Goal: Navigation & Orientation: Find specific page/section

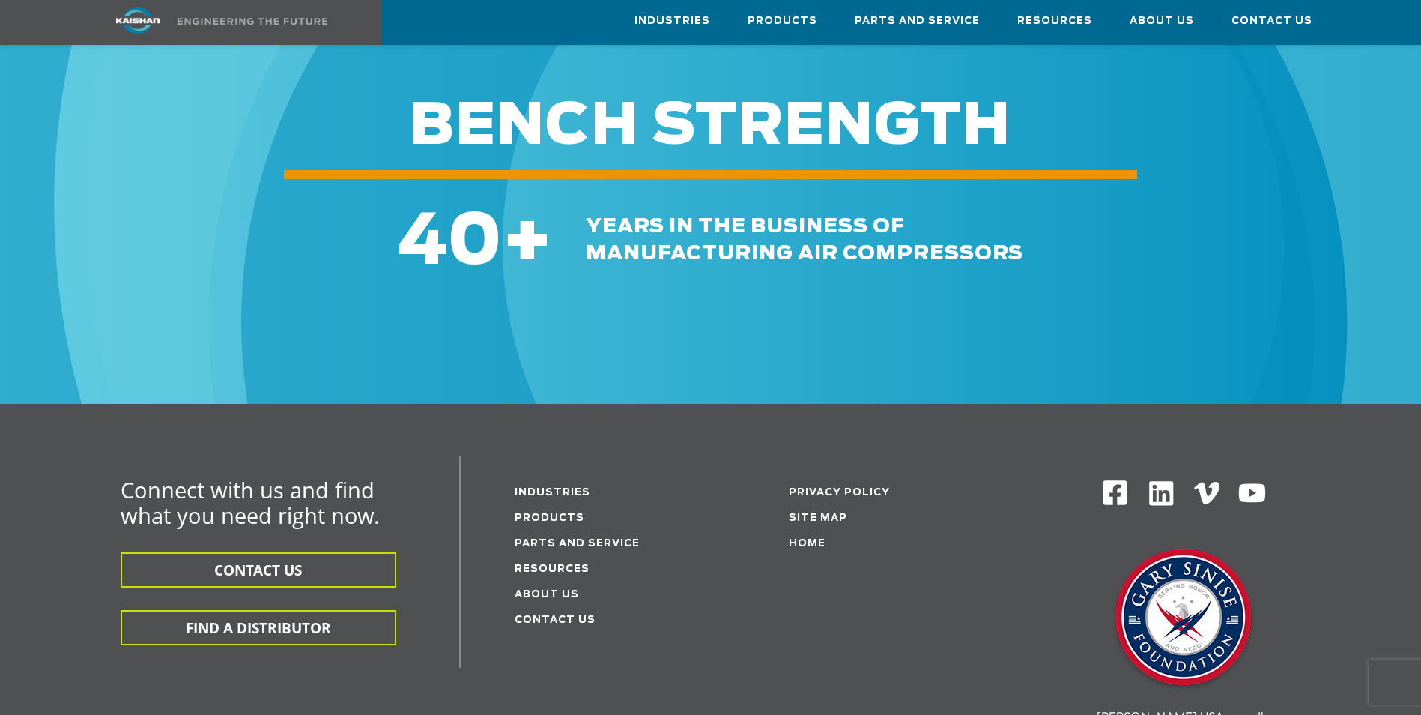
scroll to position [2322, 0]
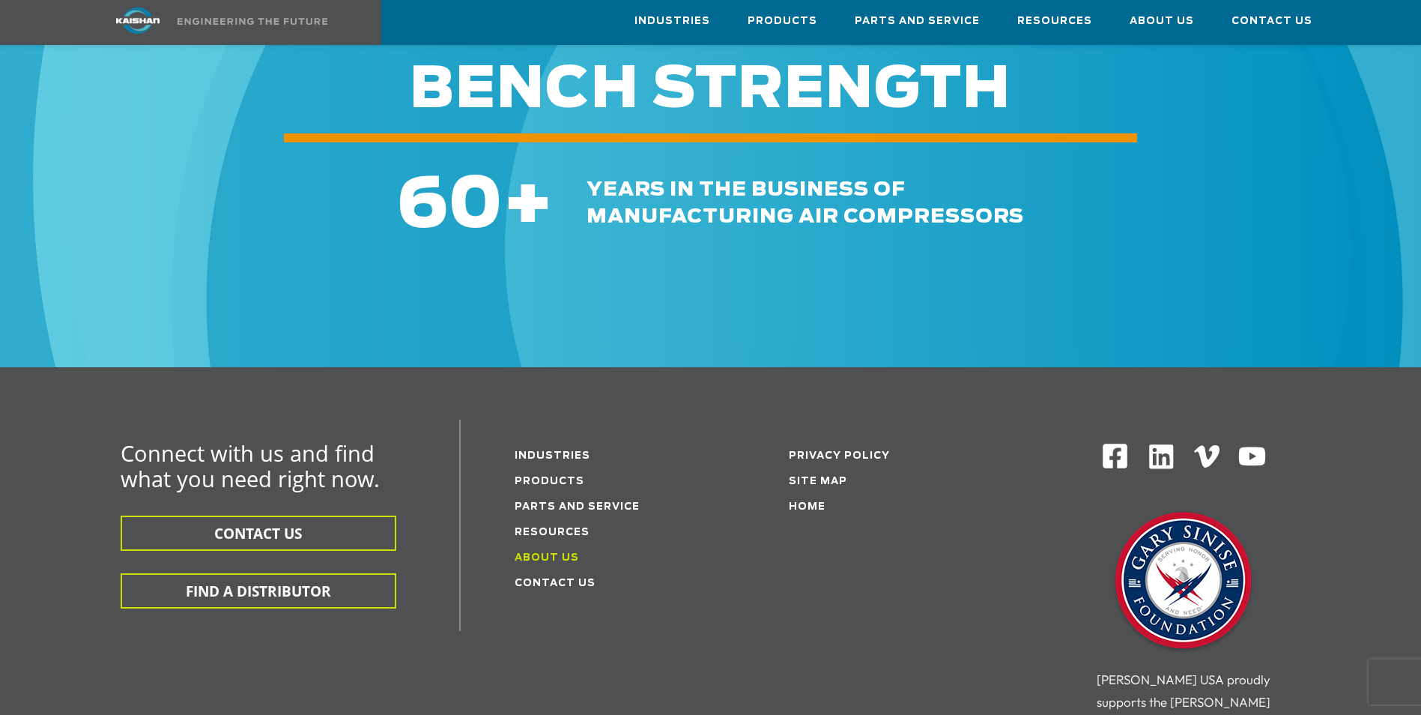
click at [563, 553] on link "About Us" at bounding box center [547, 558] width 64 height 10
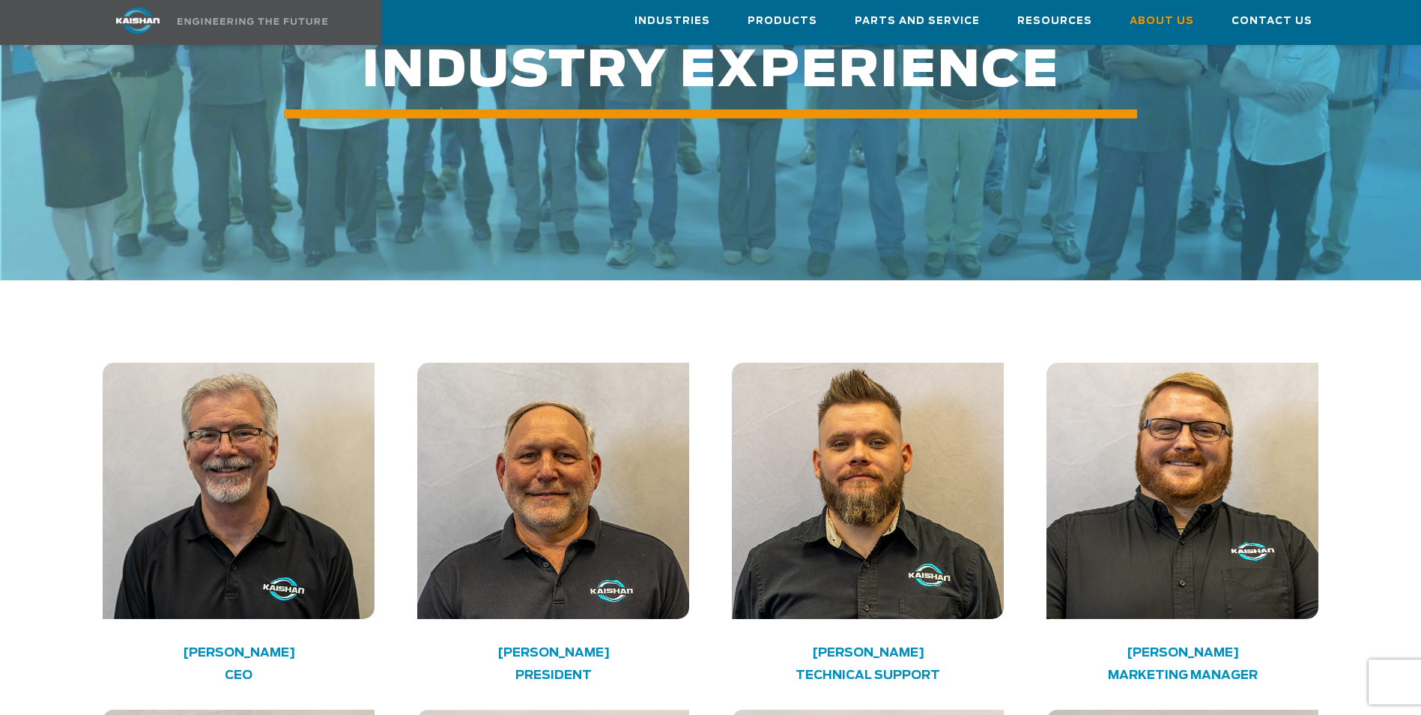
scroll to position [2022, 0]
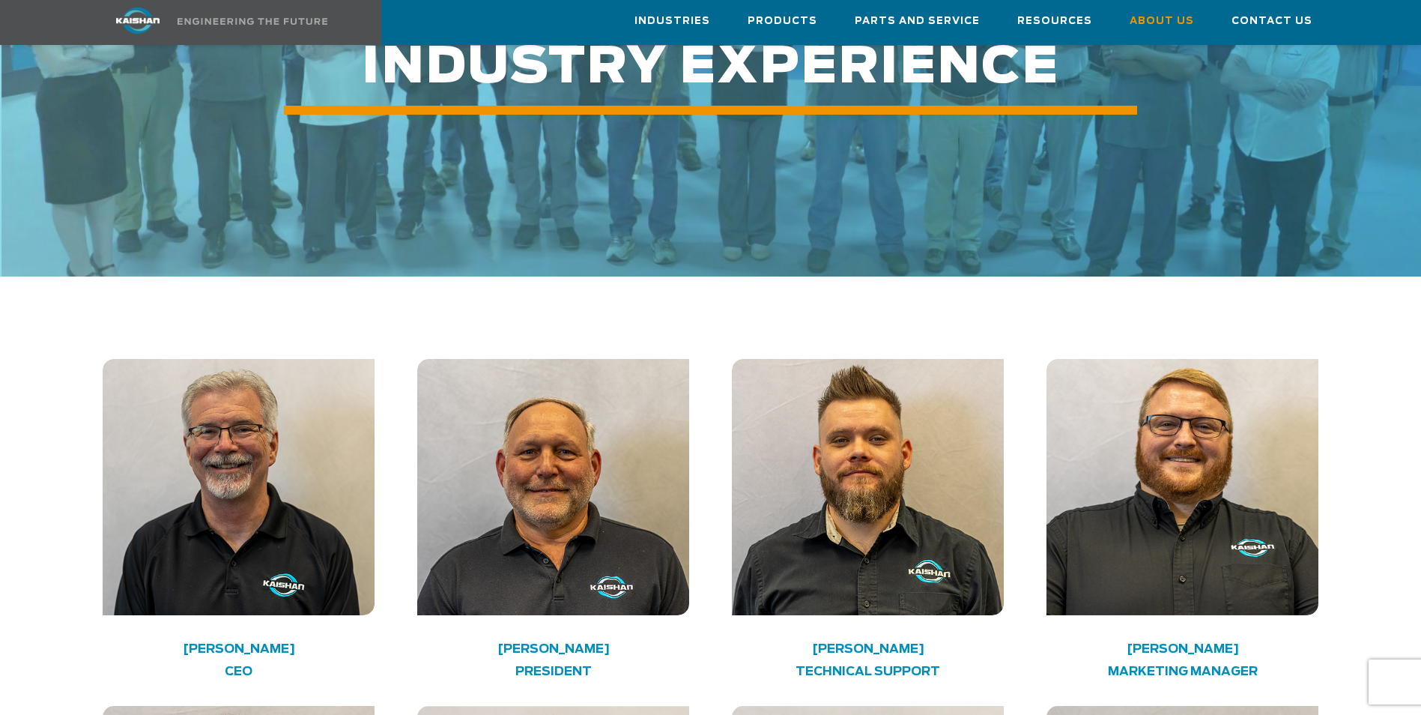
click at [232, 580] on div at bounding box center [238, 502] width 289 height 286
click at [247, 645] on h4 "Keith Schumacher" at bounding box center [238, 648] width 217 height 7
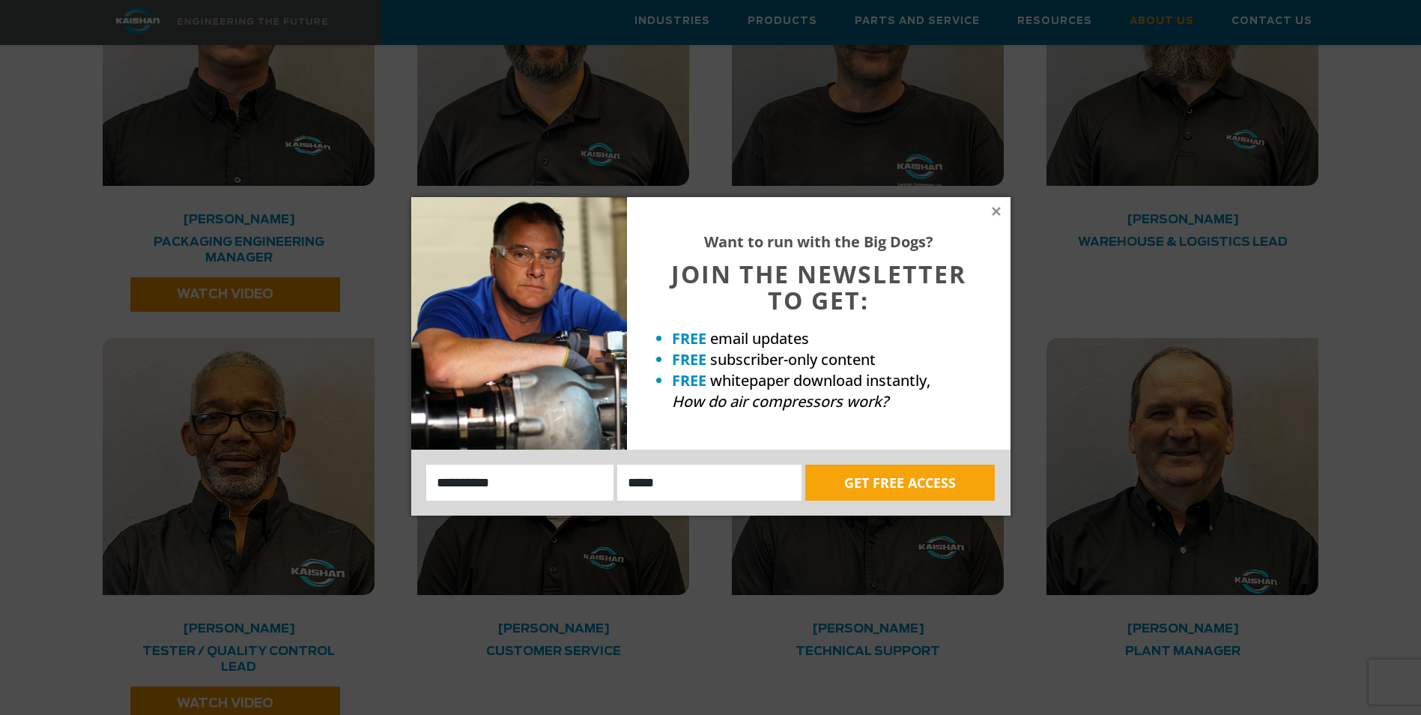
scroll to position [3160, 0]
click at [992, 213] on icon at bounding box center [996, 210] width 13 height 13
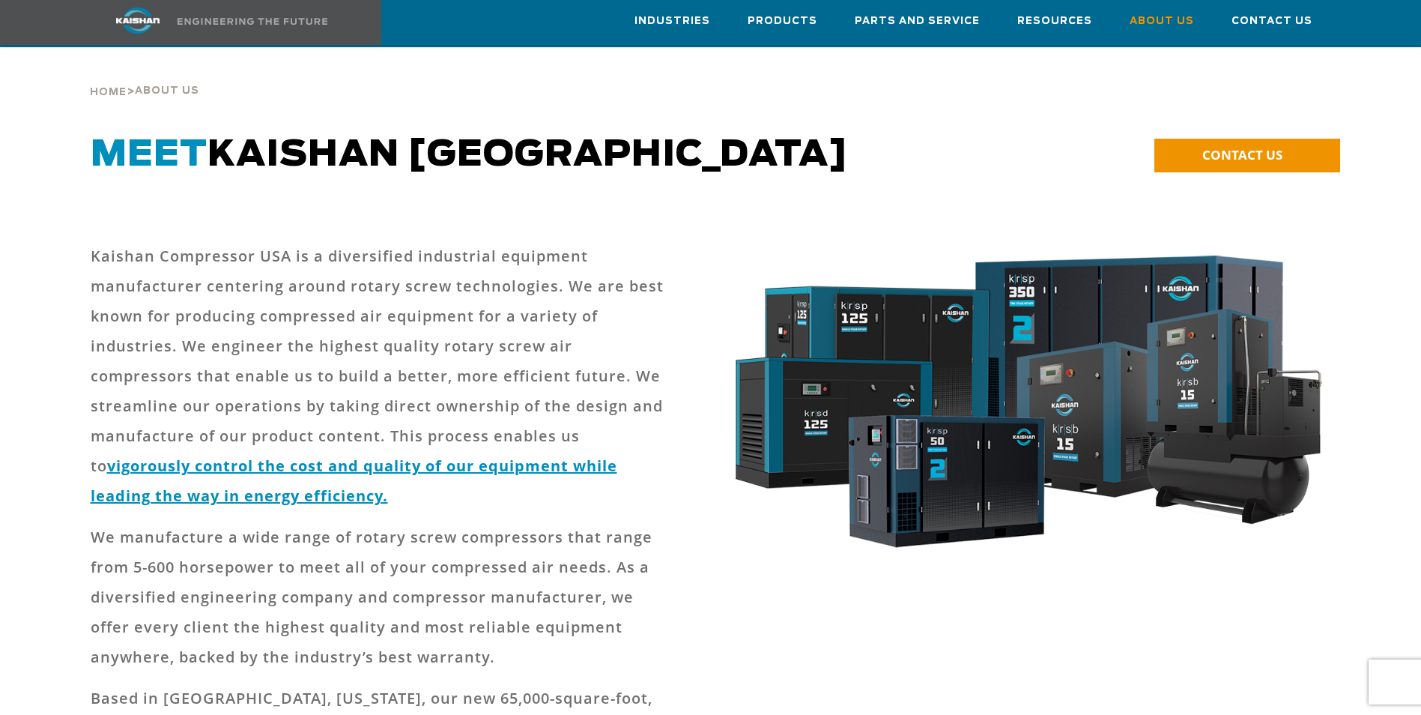
scroll to position [0, 0]
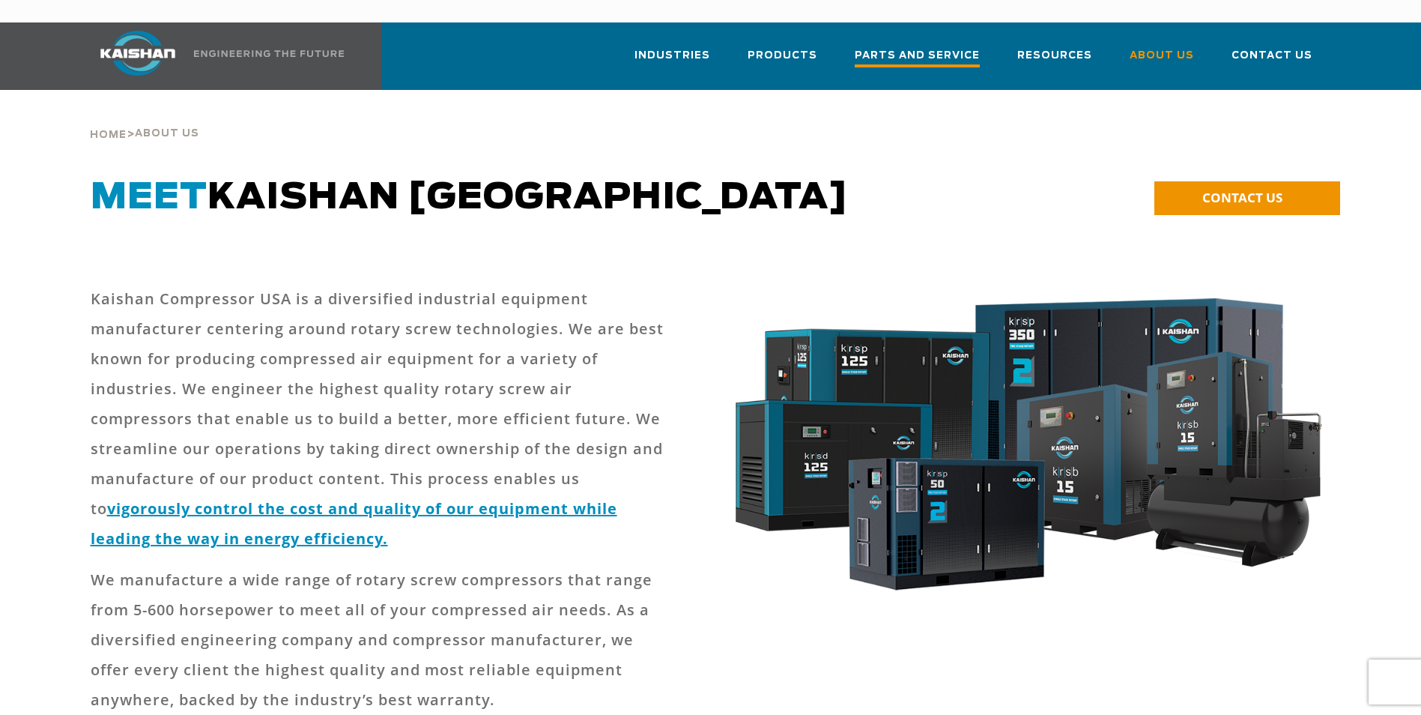
click at [938, 47] on span "Parts and Service" at bounding box center [917, 57] width 125 height 20
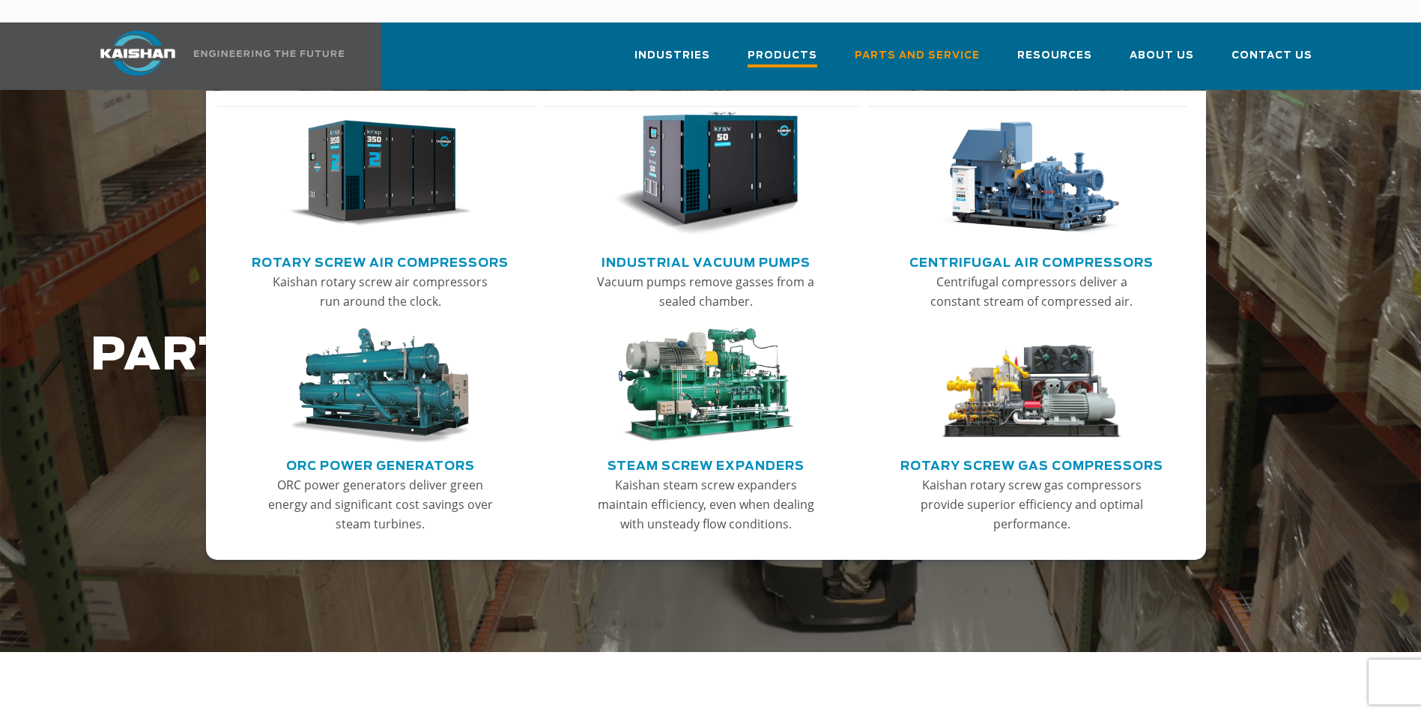
click at [797, 47] on span "Products" at bounding box center [783, 57] width 70 height 20
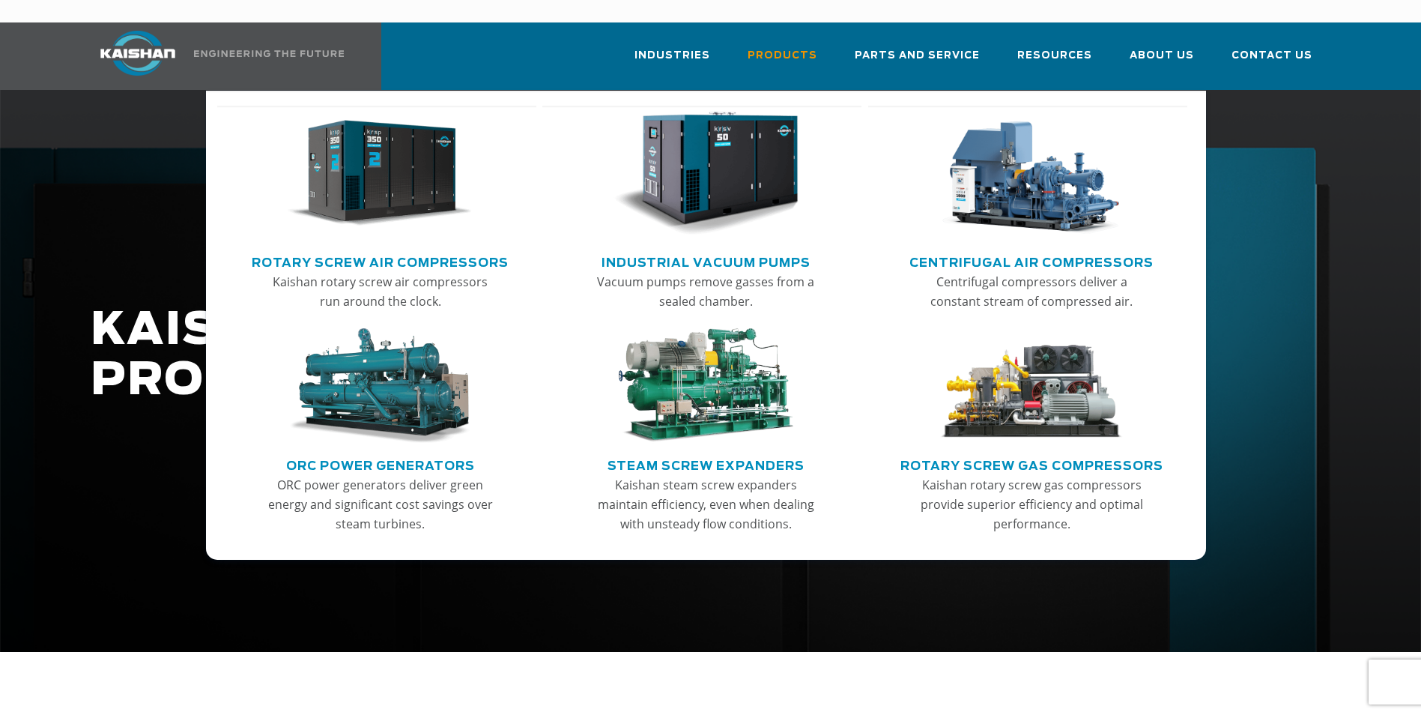
click at [364, 158] on img "Main menu" at bounding box center [380, 174] width 184 height 124
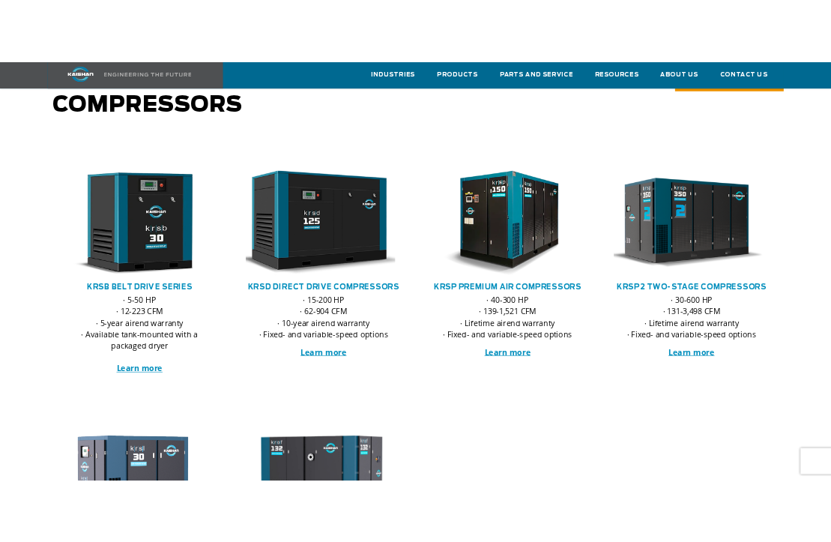
scroll to position [150, 0]
